Goal: Information Seeking & Learning: Learn about a topic

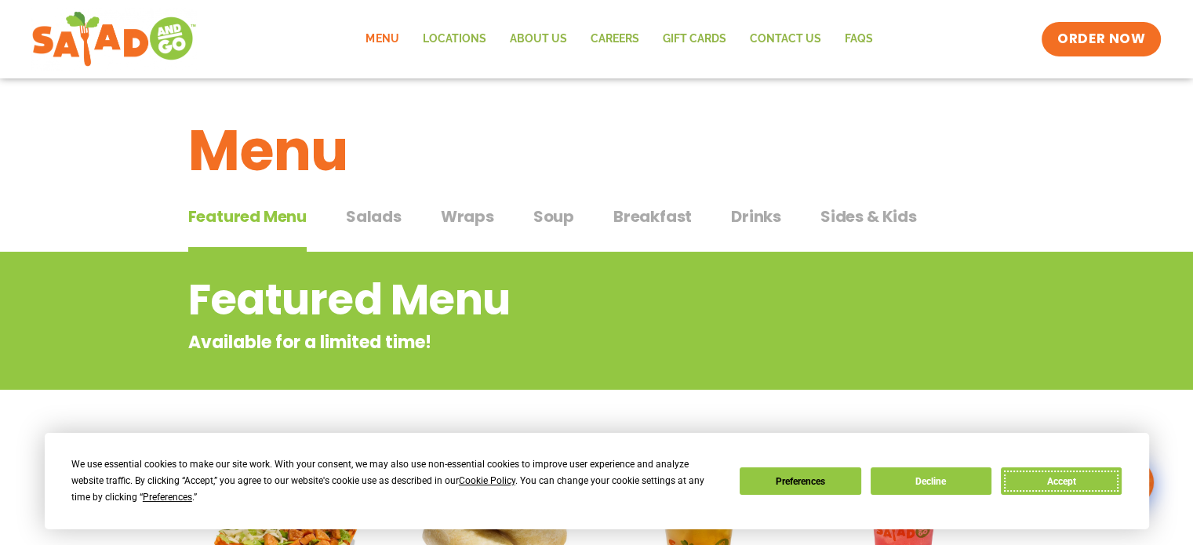
click at [1036, 473] on button "Accept" at bounding box center [1061, 480] width 121 height 27
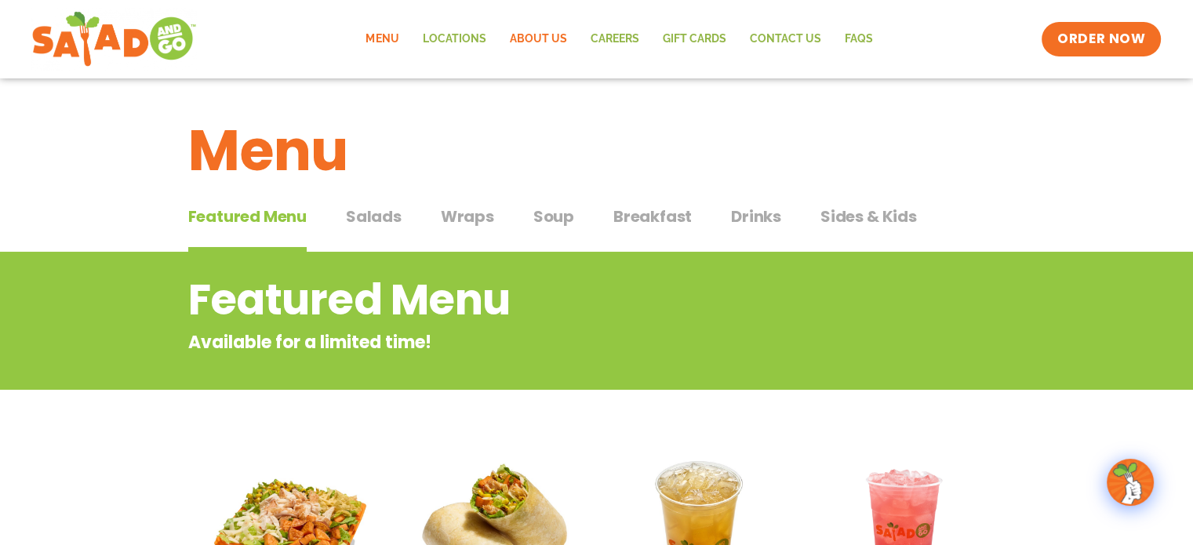
click at [535, 27] on link "About Us" at bounding box center [537, 39] width 81 height 36
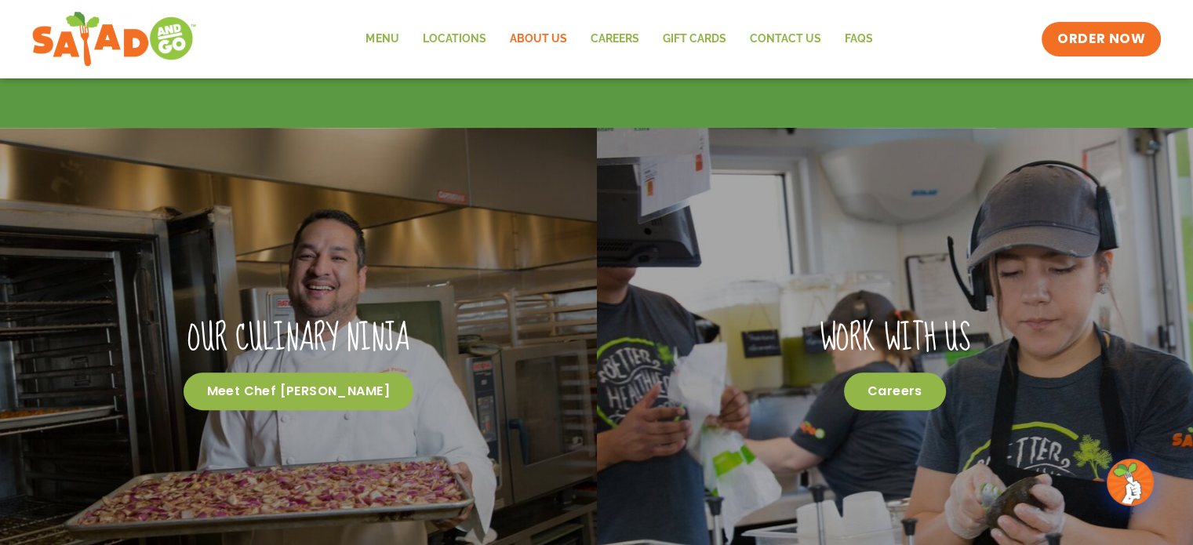
scroll to position [160, 0]
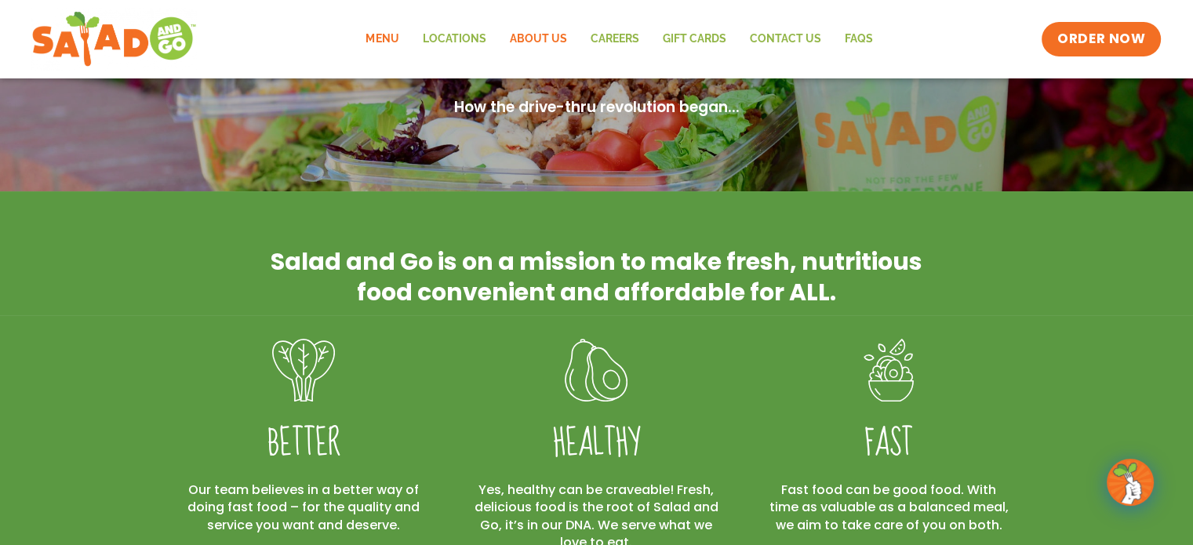
click at [387, 37] on link "Menu" at bounding box center [382, 39] width 56 height 36
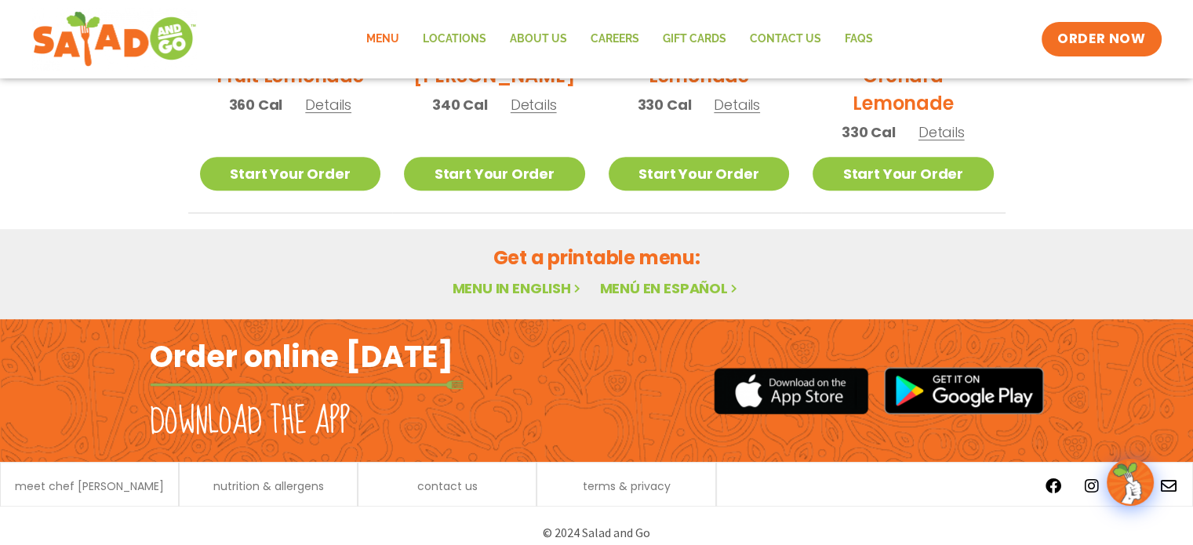
scroll to position [1008, 0]
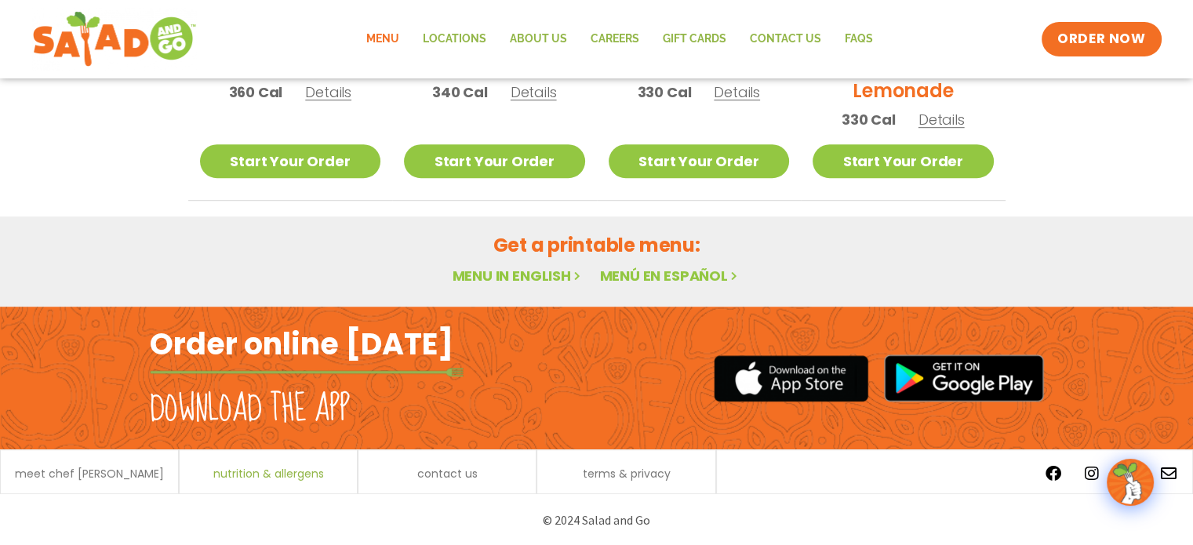
click at [263, 477] on span "nutrition & allergens" at bounding box center [268, 473] width 111 height 11
